Goal: Information Seeking & Learning: Check status

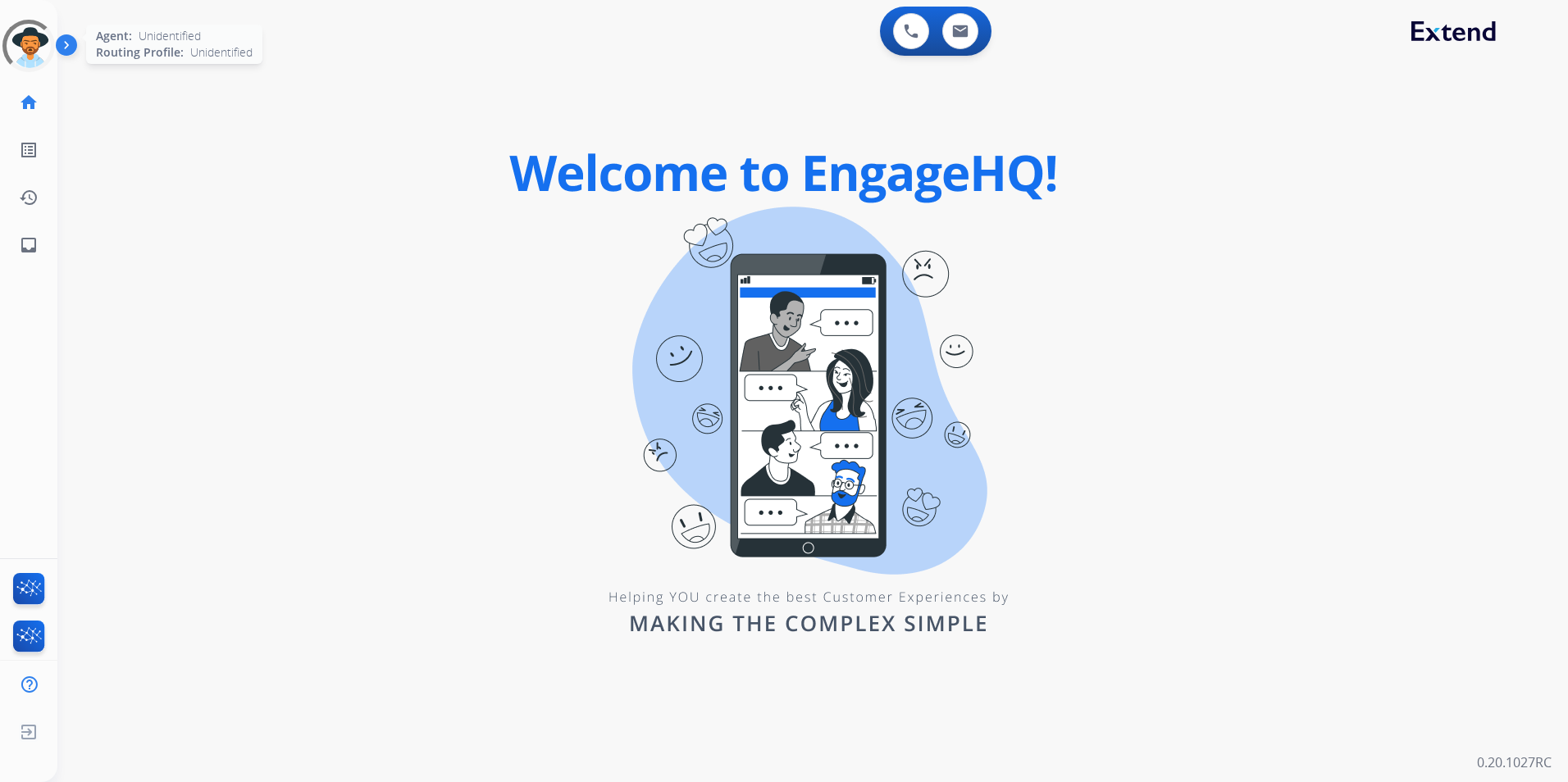
click at [34, 48] on div at bounding box center [29, 46] width 53 height 53
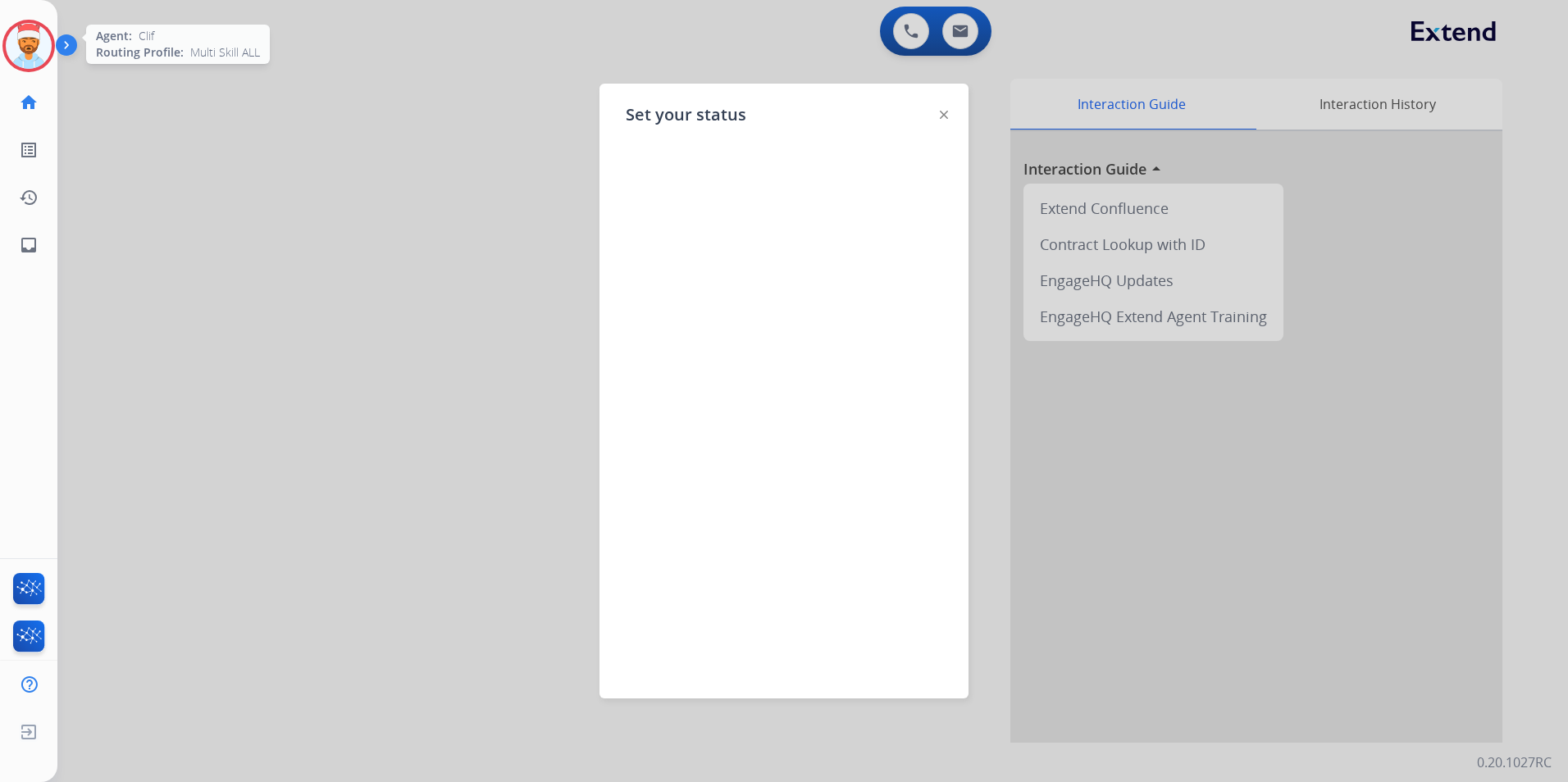
click at [515, 154] on div at bounding box center [784, 391] width 1568 height 782
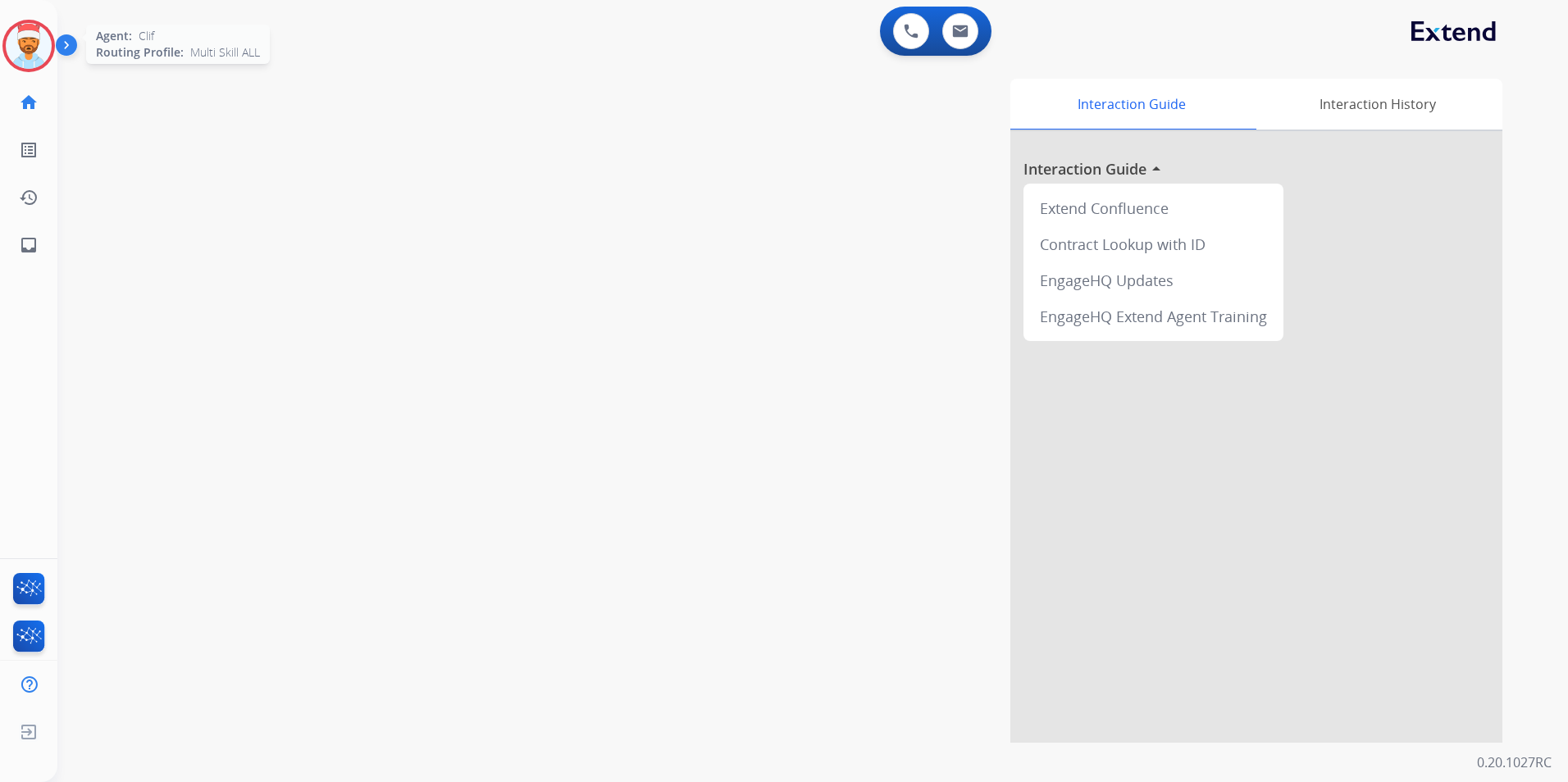
drag, startPoint x: 14, startPoint y: 24, endPoint x: 32, endPoint y: 40, distance: 24.1
click at [13, 24] on div at bounding box center [29, 46] width 53 height 53
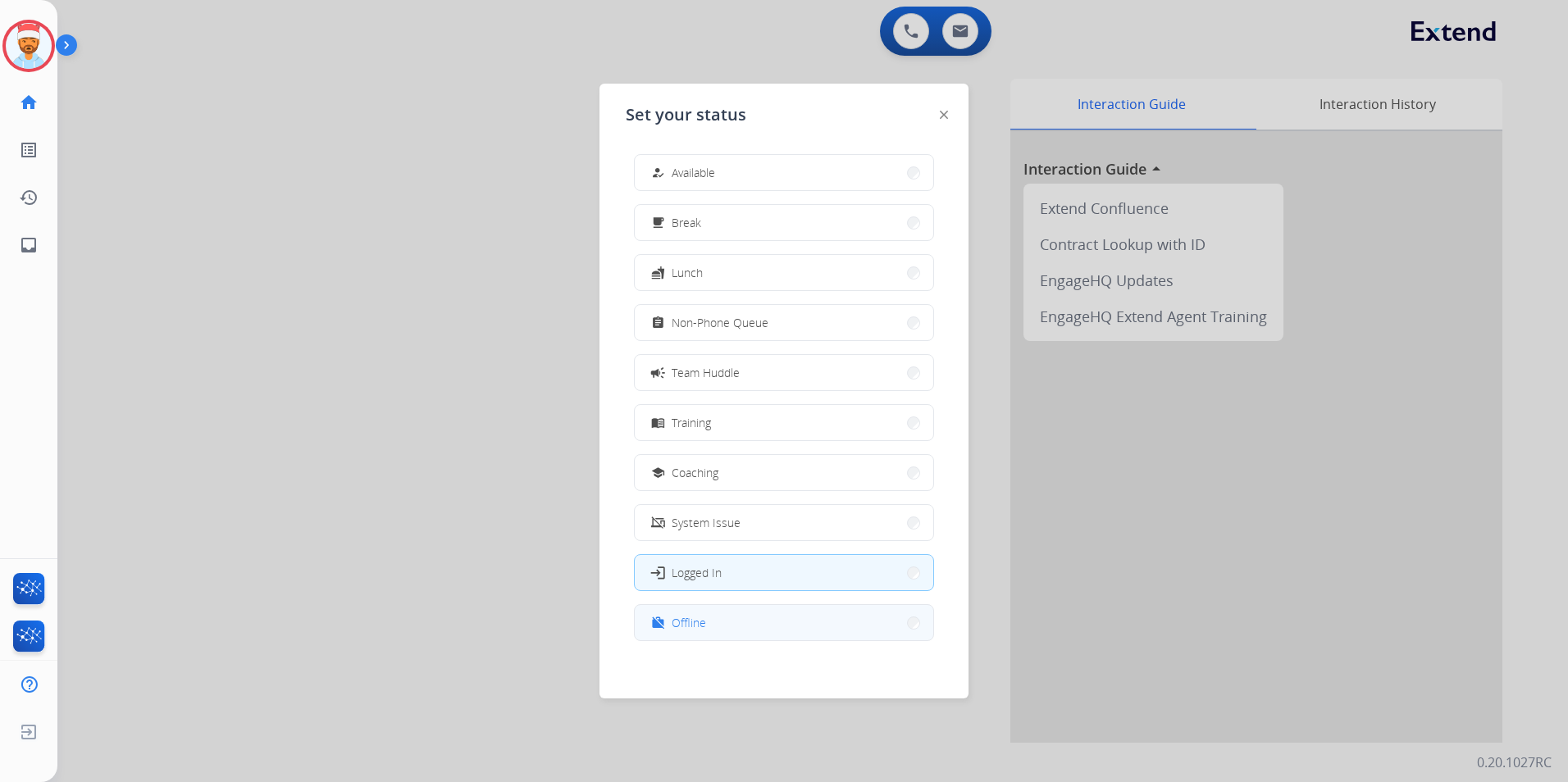
scroll to position [5, 0]
click at [759, 604] on button "work_off Offline" at bounding box center [784, 618] width 298 height 35
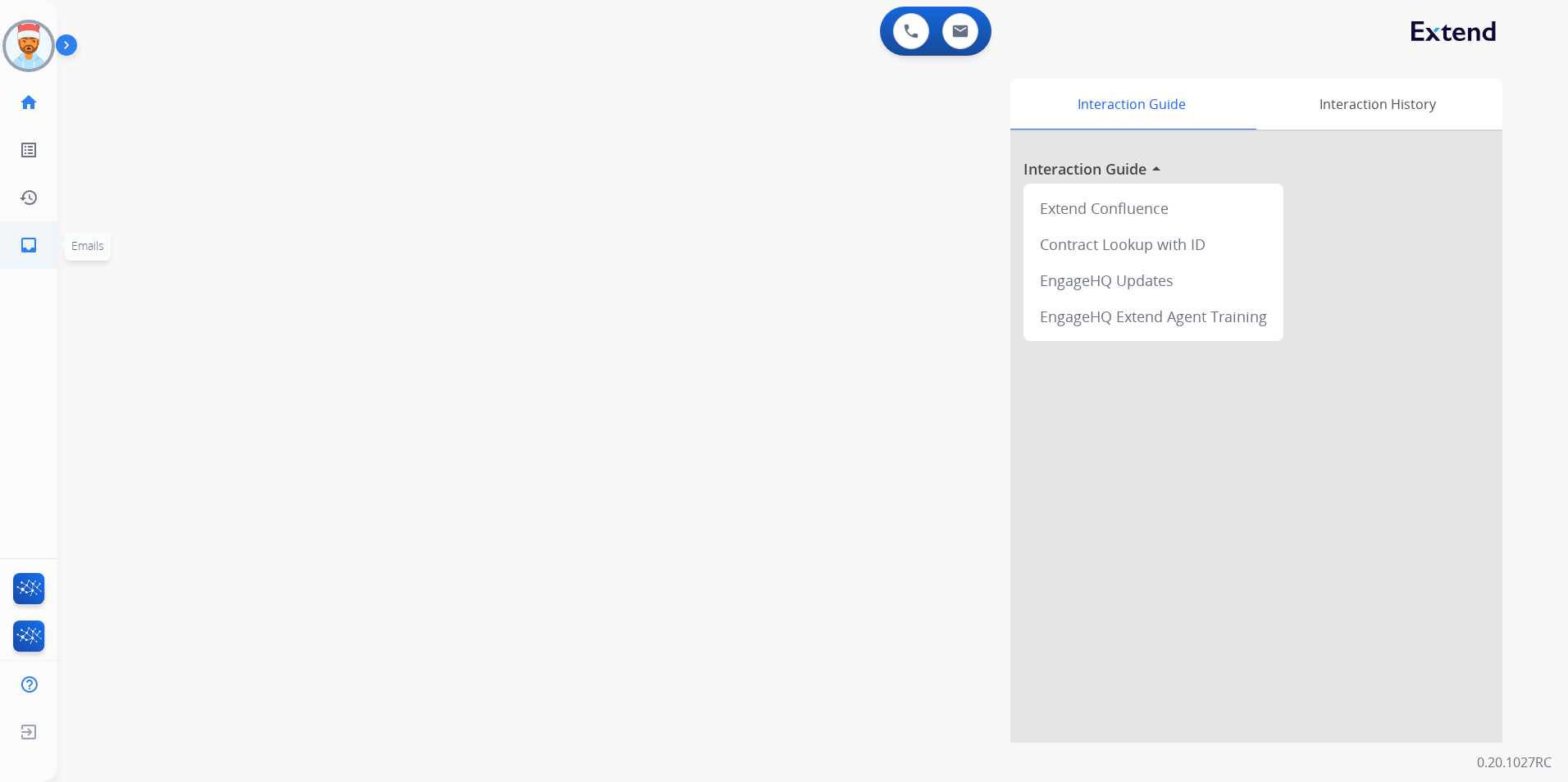
click at [34, 241] on mat-icon "inbox" at bounding box center [28, 244] width 20 height 20
select select "**********"
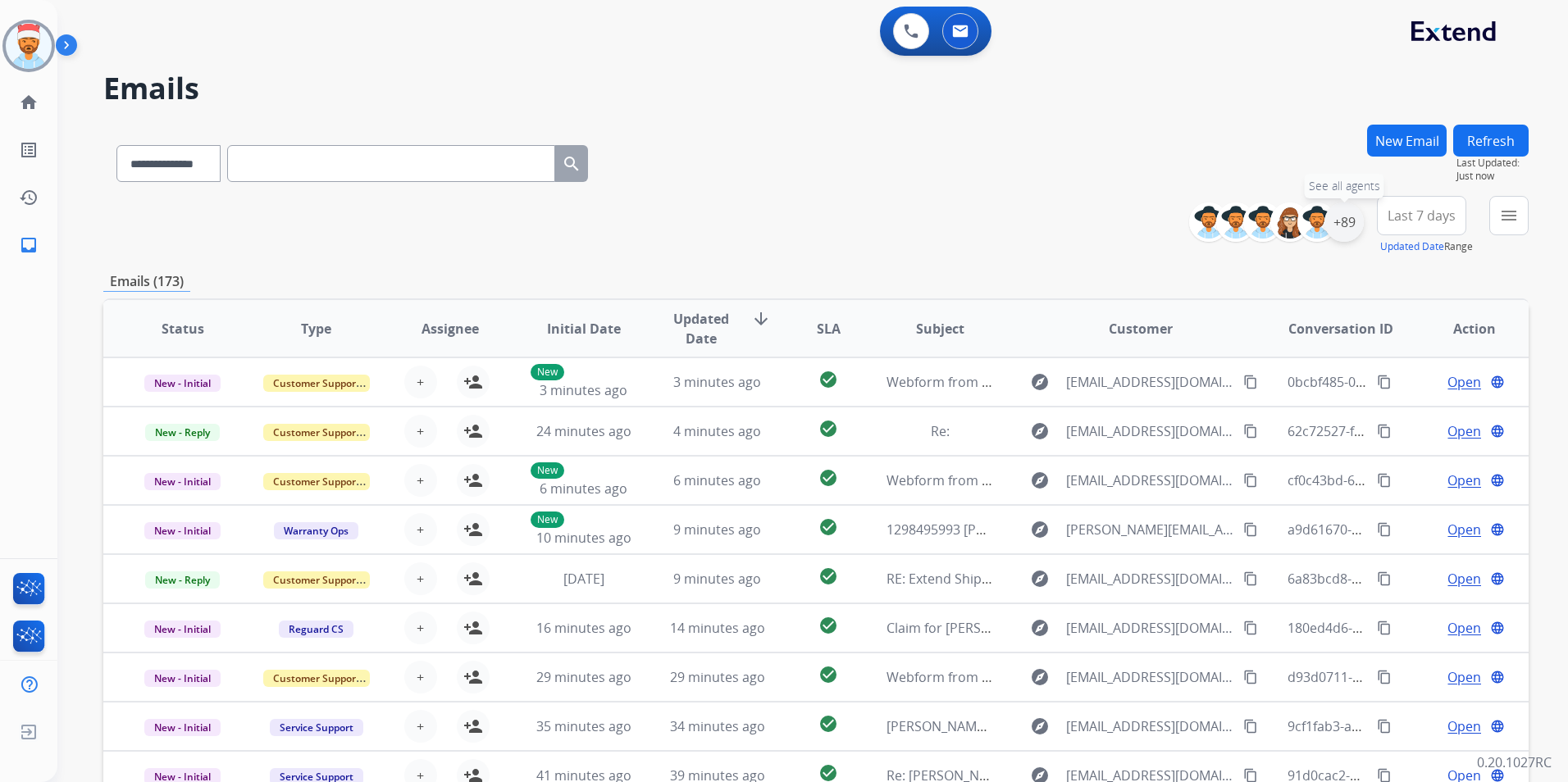
click at [1348, 227] on div "+89" at bounding box center [1344, 222] width 39 height 39
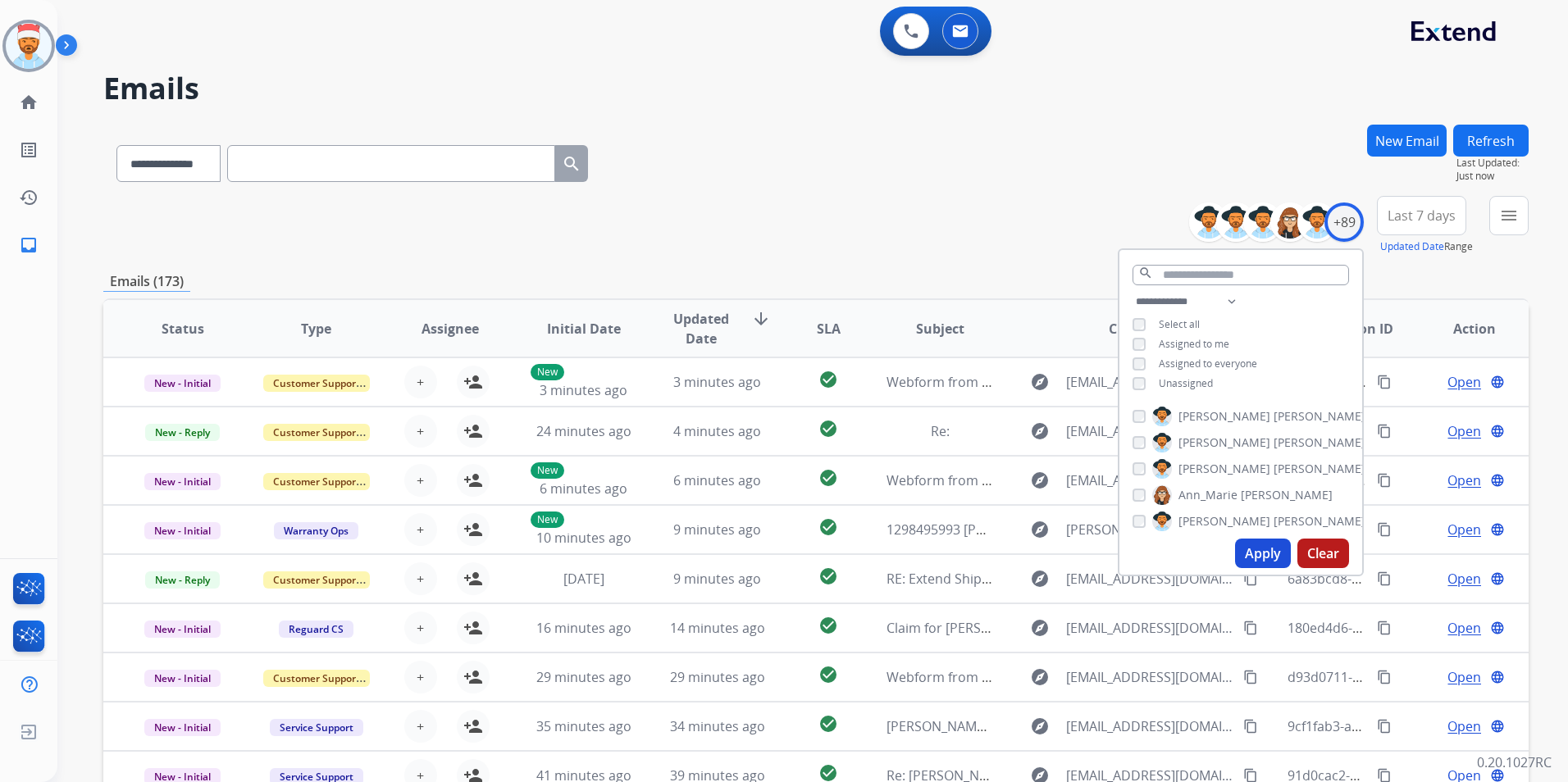
click at [1272, 555] on button "Apply" at bounding box center [1262, 553] width 55 height 30
drag, startPoint x: 1013, startPoint y: 245, endPoint x: 1047, endPoint y: 237, distance: 34.9
click at [1013, 244] on div "**********" at bounding box center [815, 225] width 1425 height 59
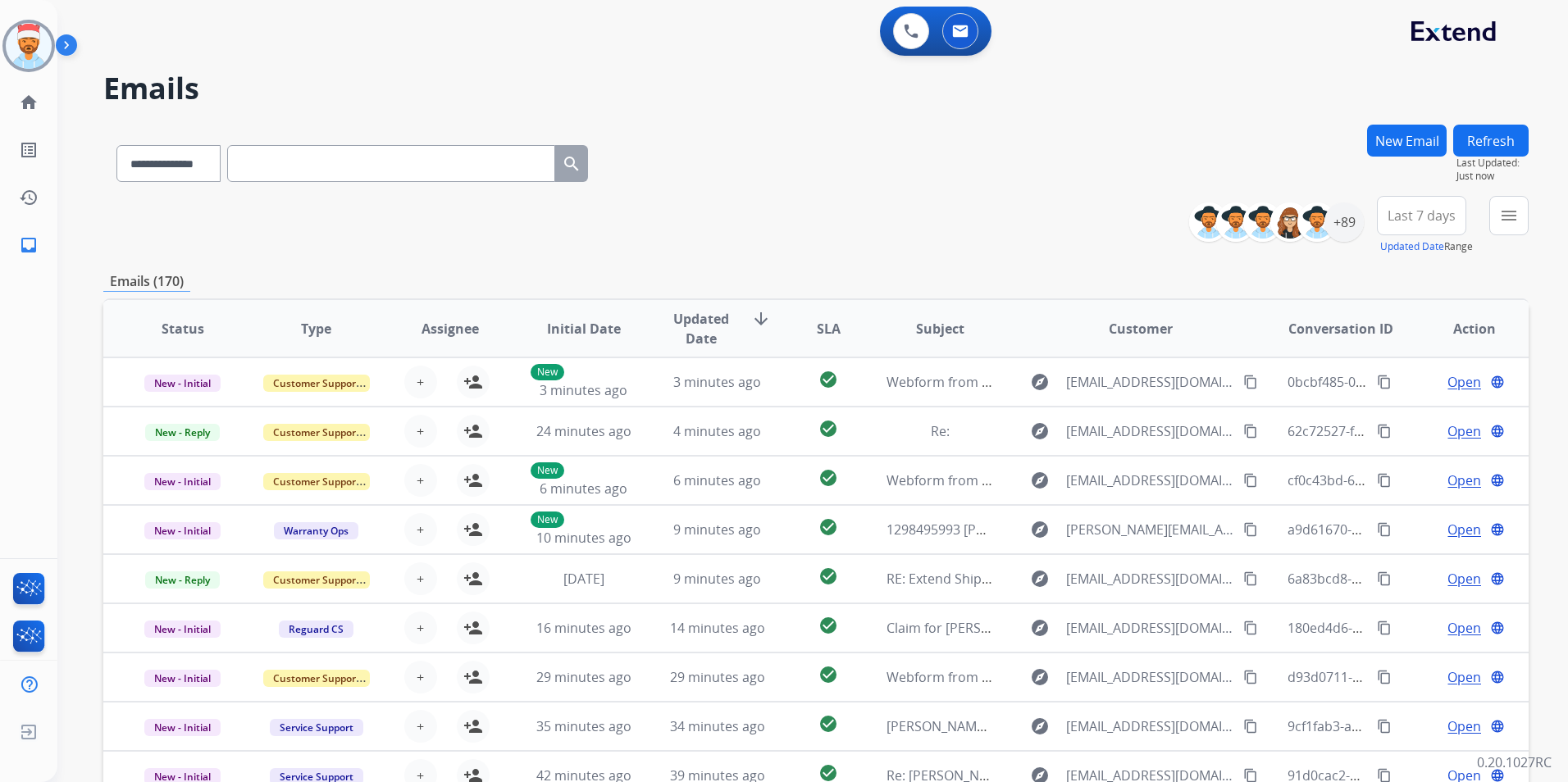
click at [1417, 218] on span "Last 7 days" at bounding box center [1422, 216] width 68 height 7
click at [1399, 428] on div "Last 90 days" at bounding box center [1416, 417] width 90 height 28
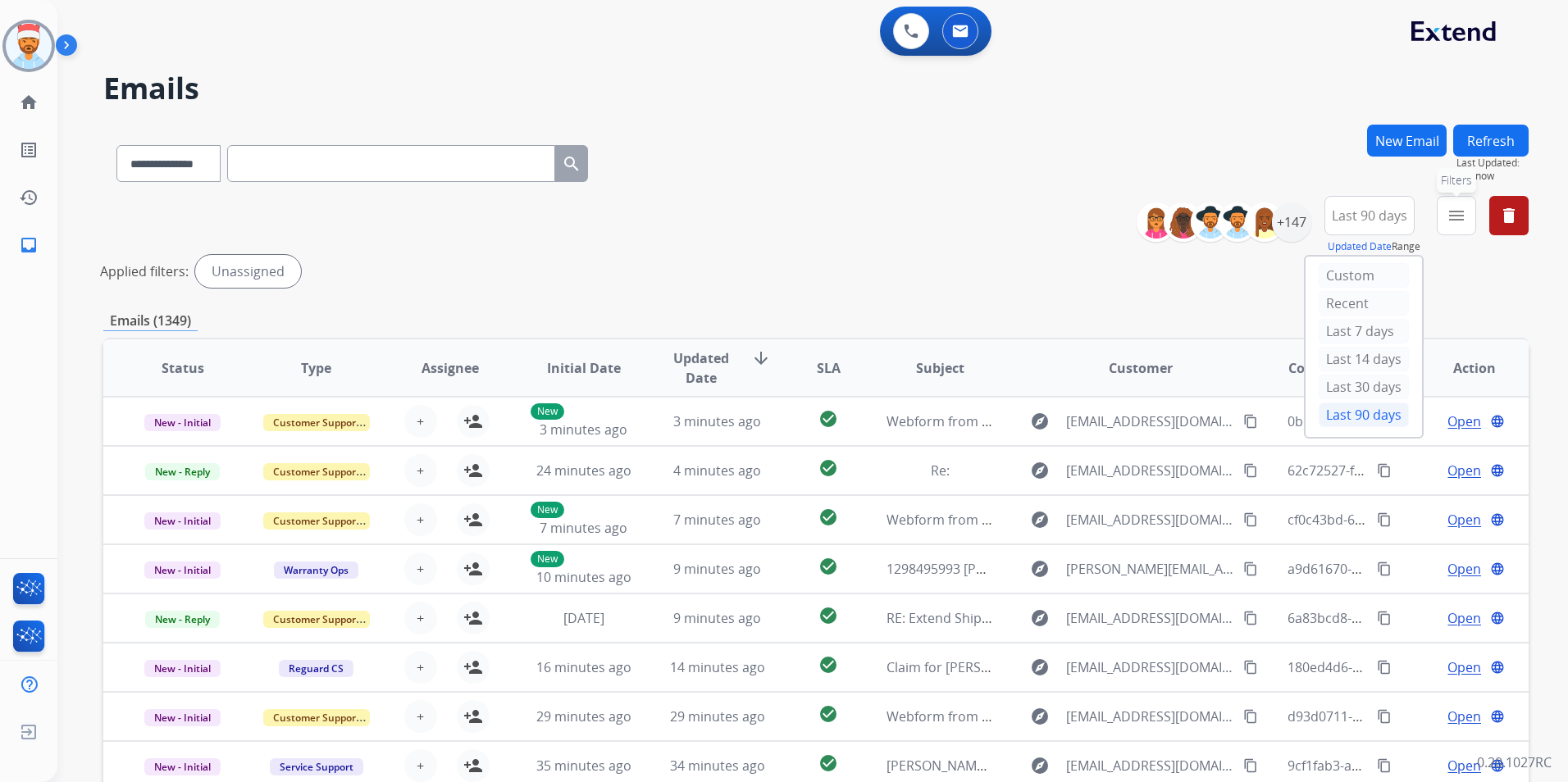
click at [1441, 210] on button "menu Filters" at bounding box center [1456, 216] width 39 height 39
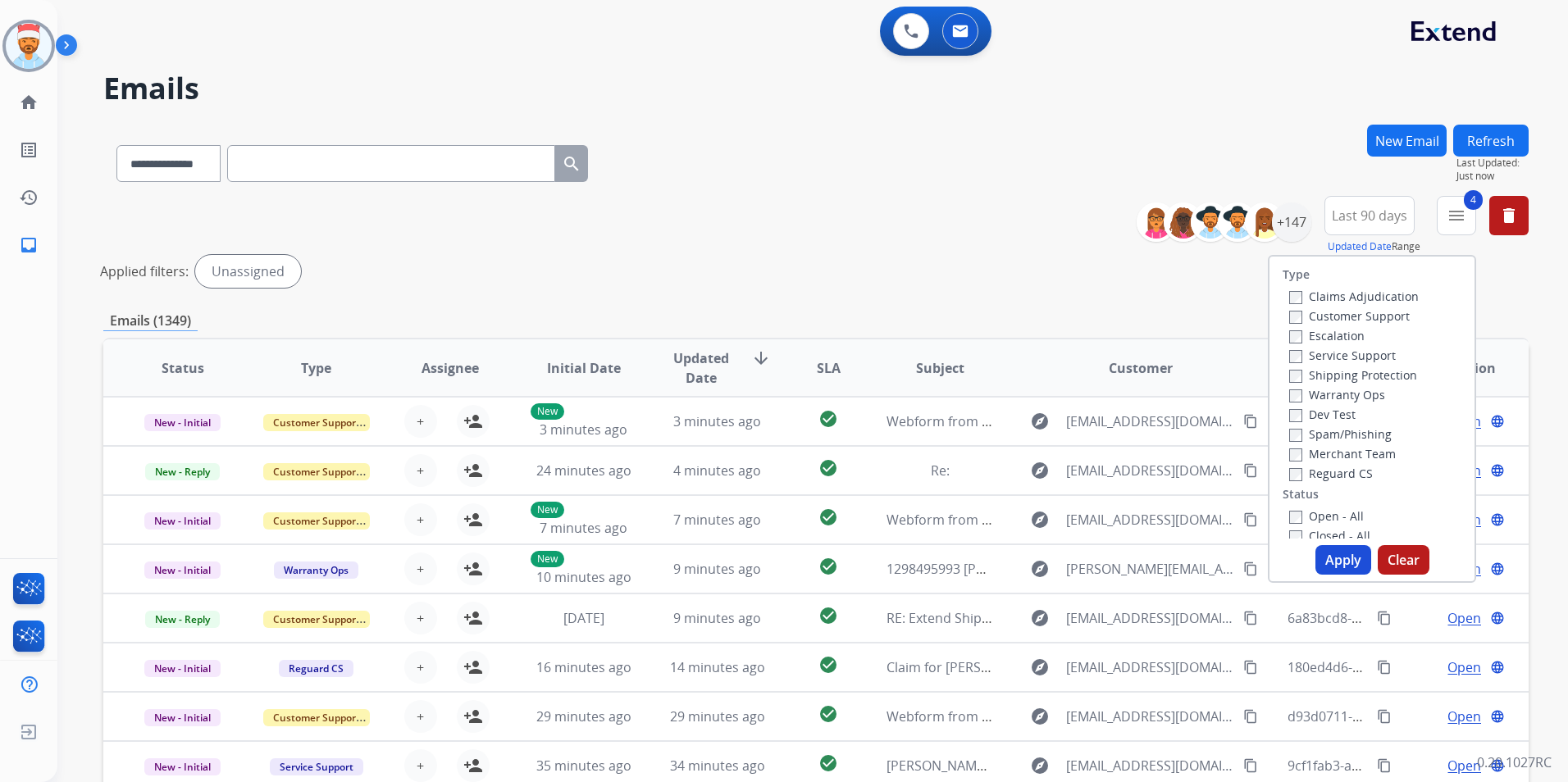
drag, startPoint x: 1321, startPoint y: 556, endPoint x: 1330, endPoint y: 557, distance: 9.1
click at [1323, 556] on button "Apply" at bounding box center [1342, 560] width 55 height 30
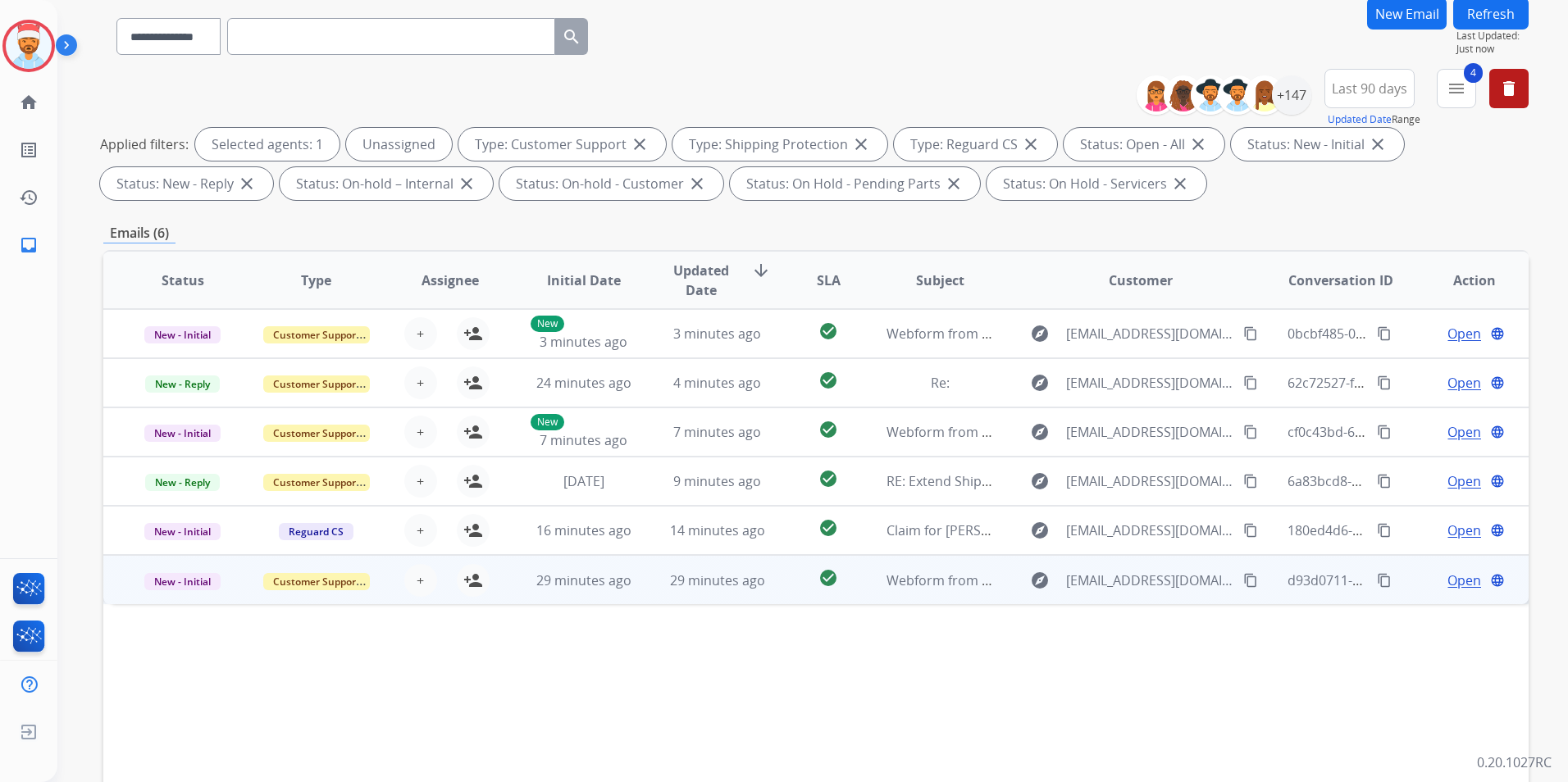
scroll to position [164, 0]
